Goal: Navigation & Orientation: Find specific page/section

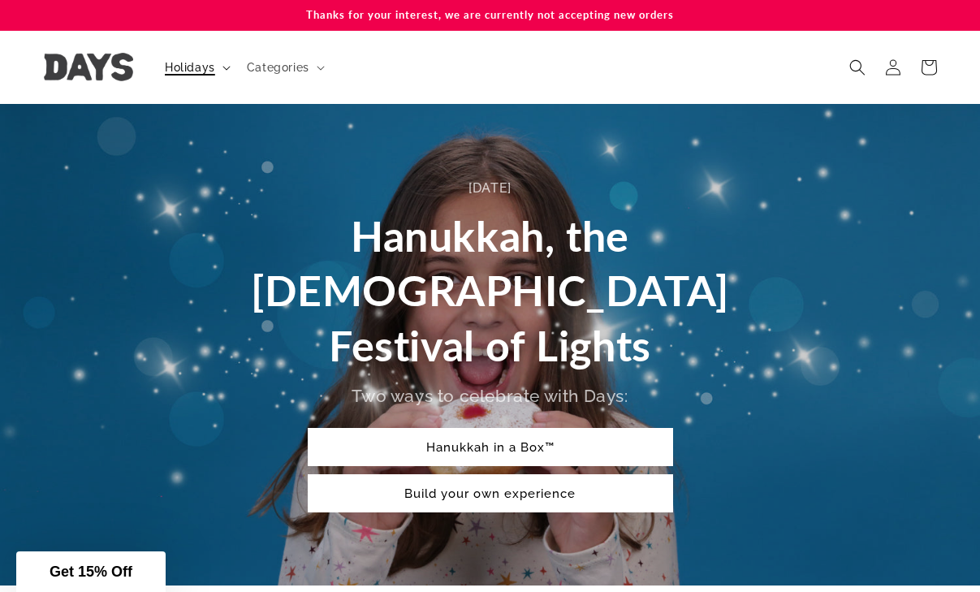
click at [171, 68] on span "Holidays" at bounding box center [190, 67] width 50 height 15
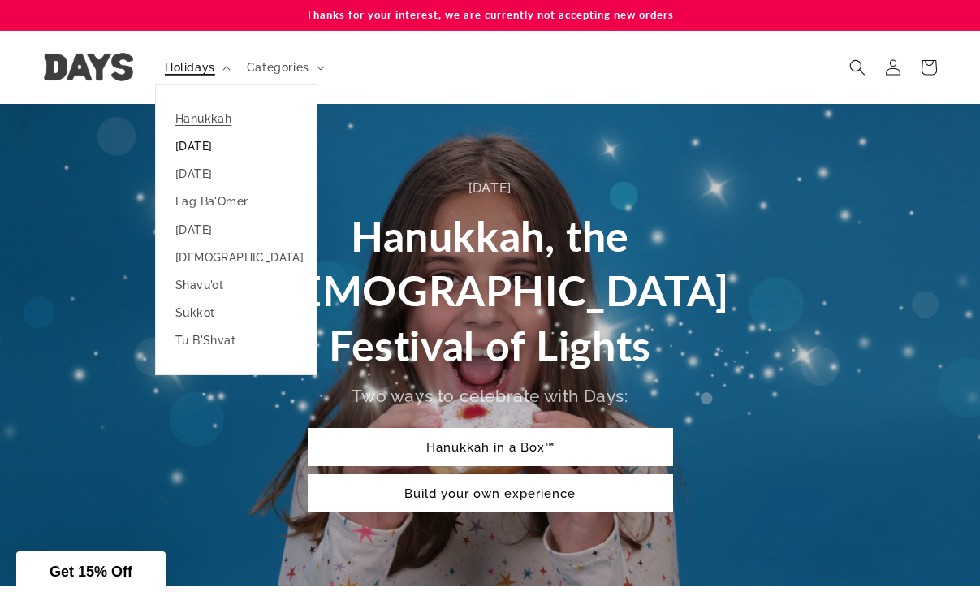
click at [201, 142] on link "[DATE]" at bounding box center [236, 146] width 161 height 28
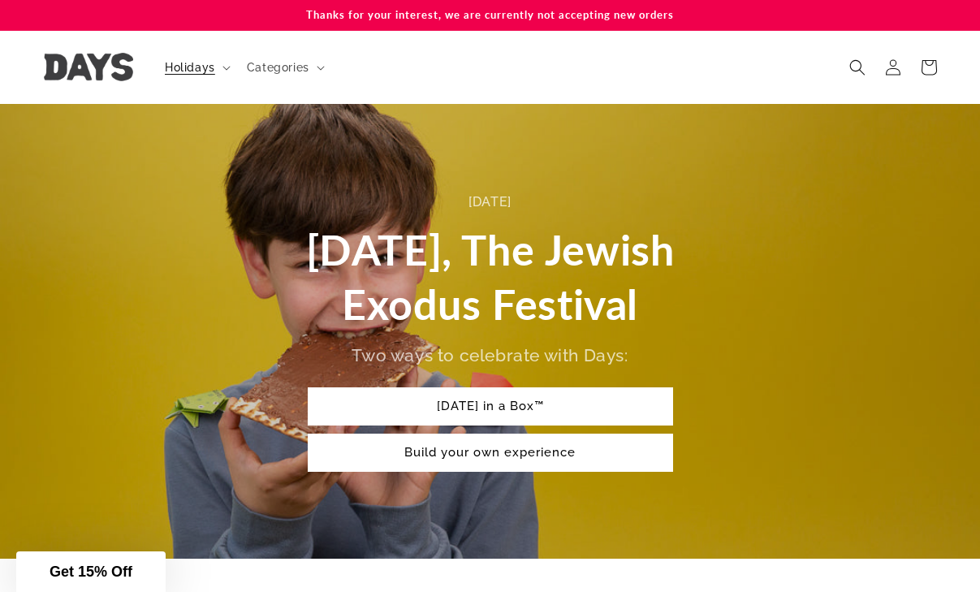
click at [101, 43] on header "Holidays Holidays Hanukkah Passover Purim Lag Ba'Omer" at bounding box center [490, 67] width 974 height 73
click at [84, 71] on img at bounding box center [88, 67] width 89 height 28
